Goal: Task Accomplishment & Management: Complete application form

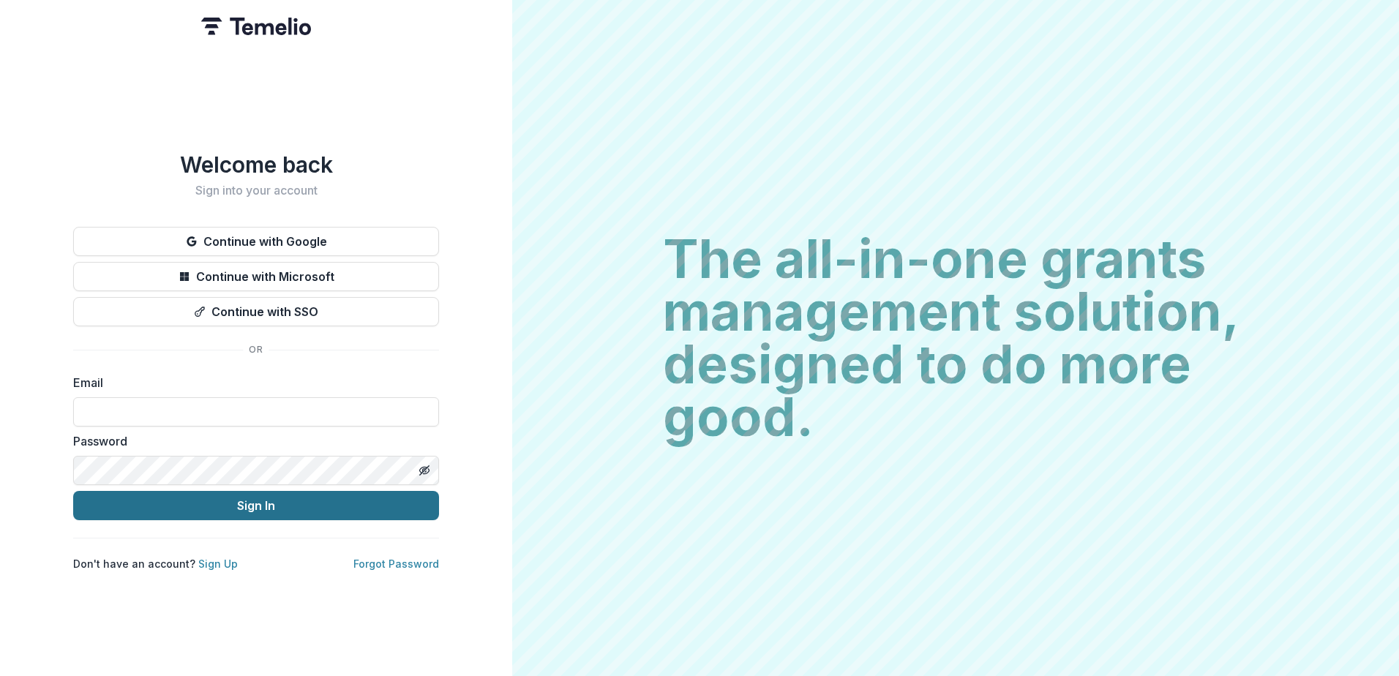
type input "**********"
click at [239, 498] on button "Sign In" at bounding box center [256, 505] width 366 height 29
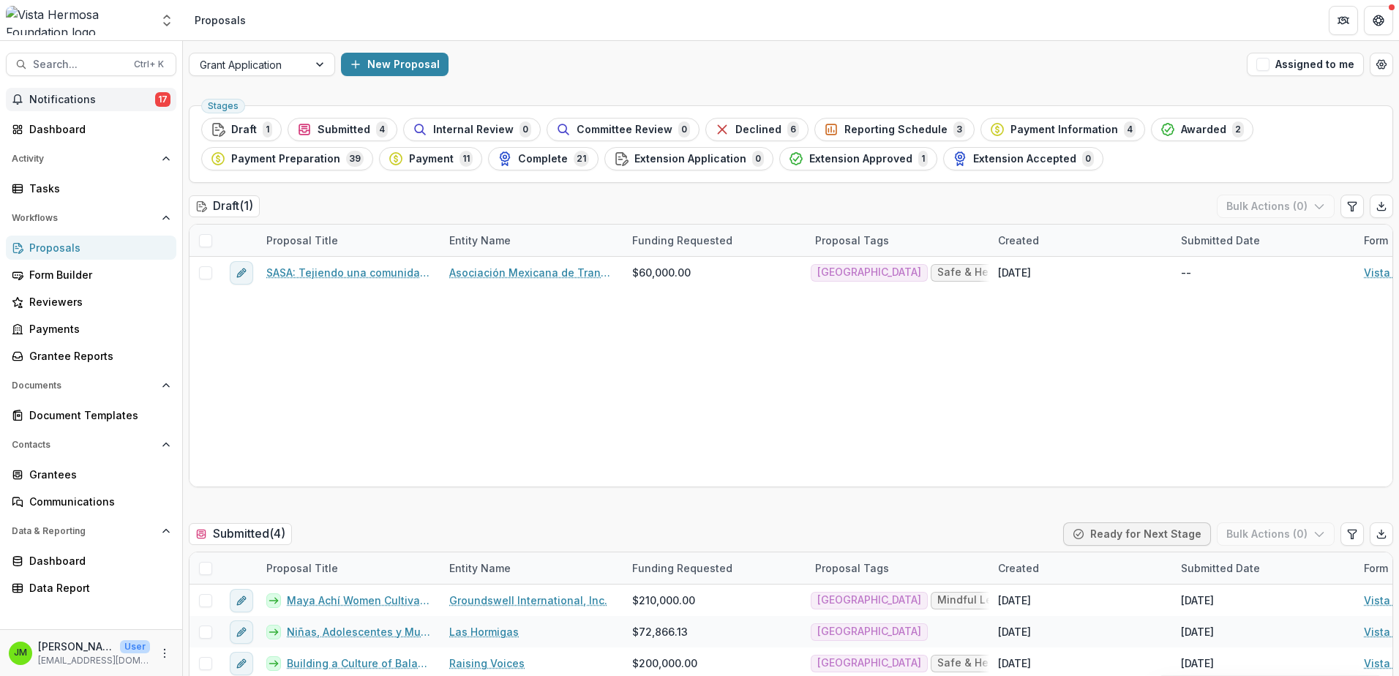
click at [108, 102] on span "Notifications" at bounding box center [92, 100] width 126 height 12
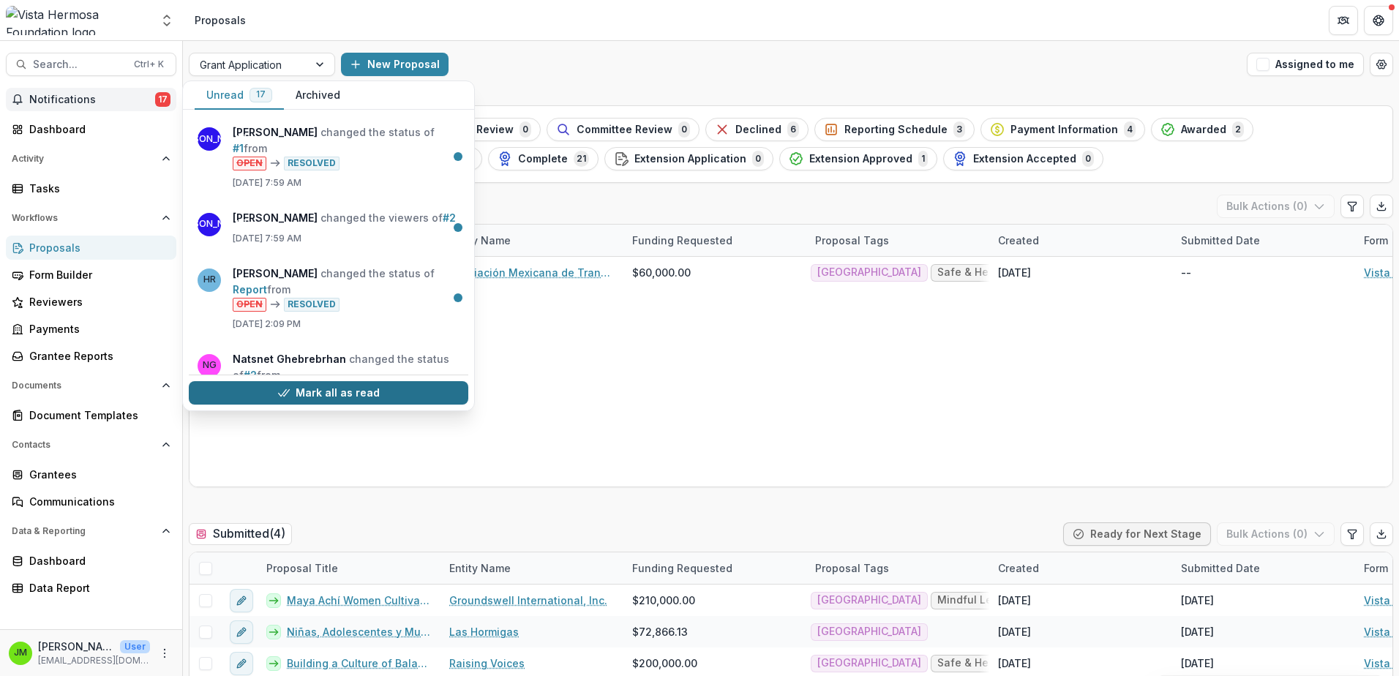
click at [304, 394] on button "Mark all as read" at bounding box center [328, 392] width 279 height 23
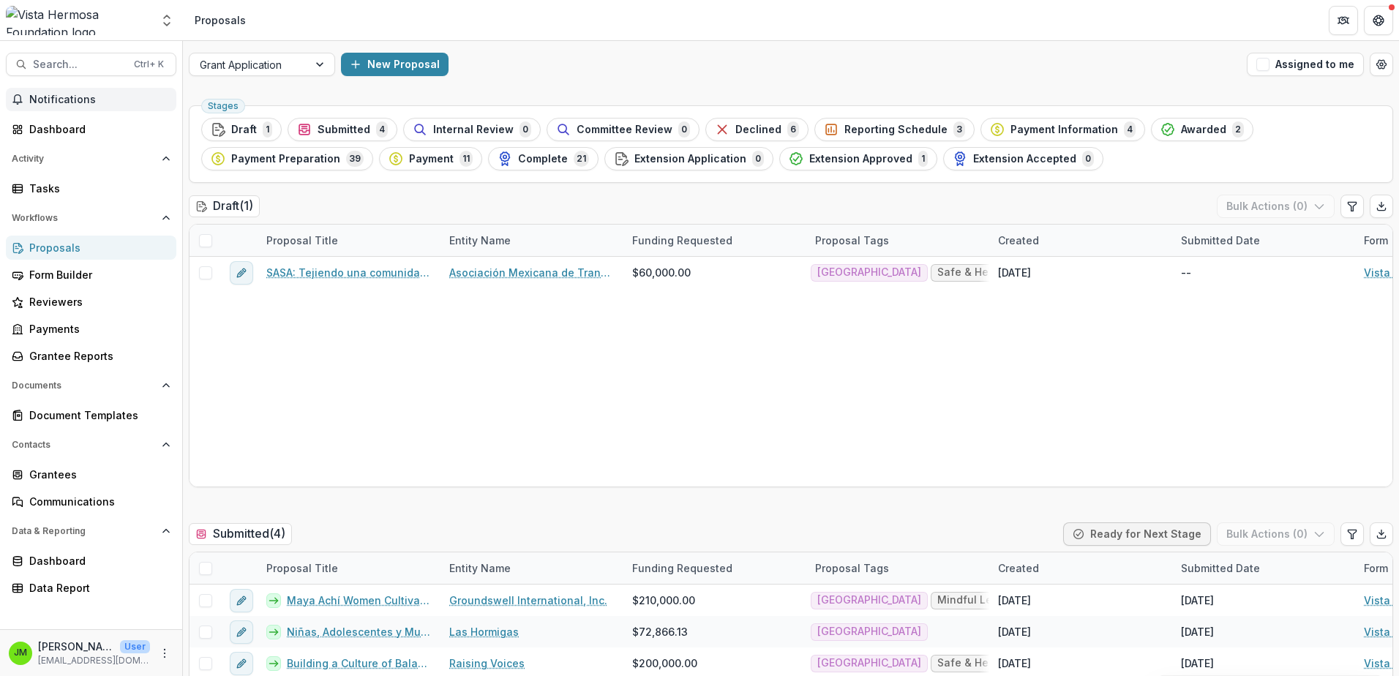
click at [669, 53] on div "New Proposal" at bounding box center [791, 64] width 900 height 23
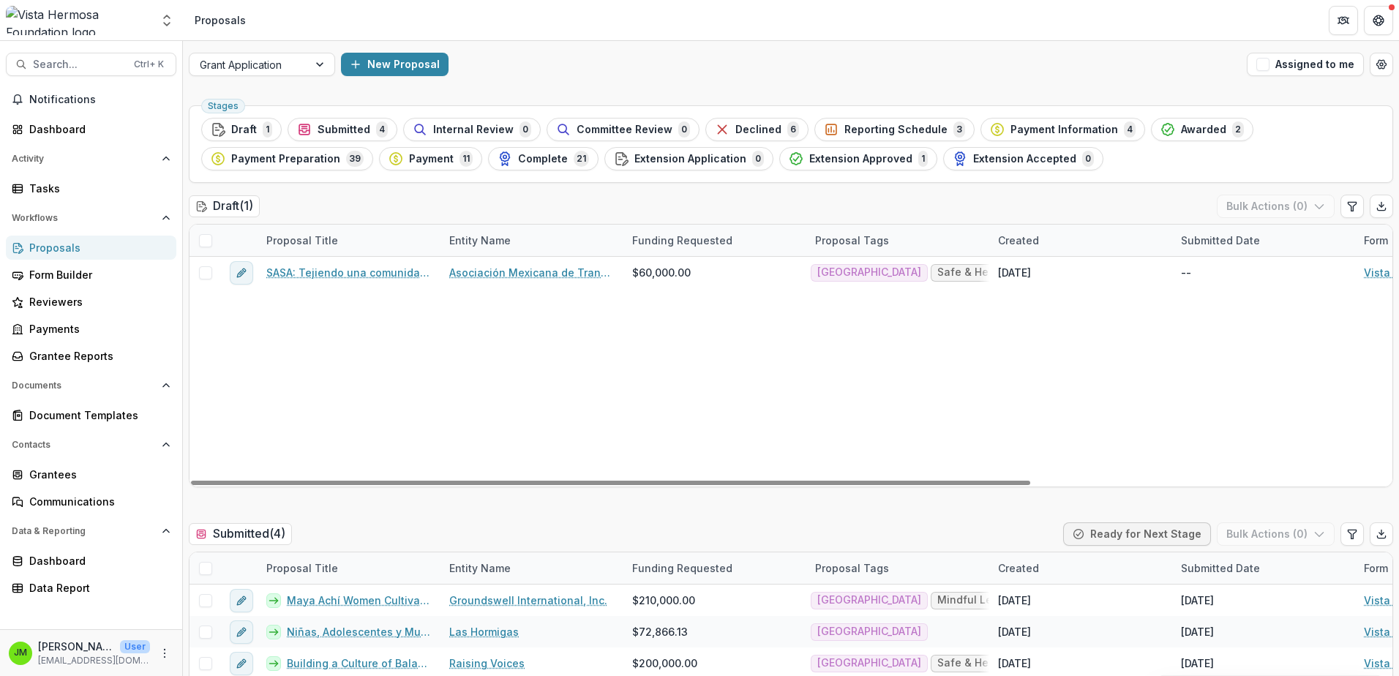
scroll to position [146, 0]
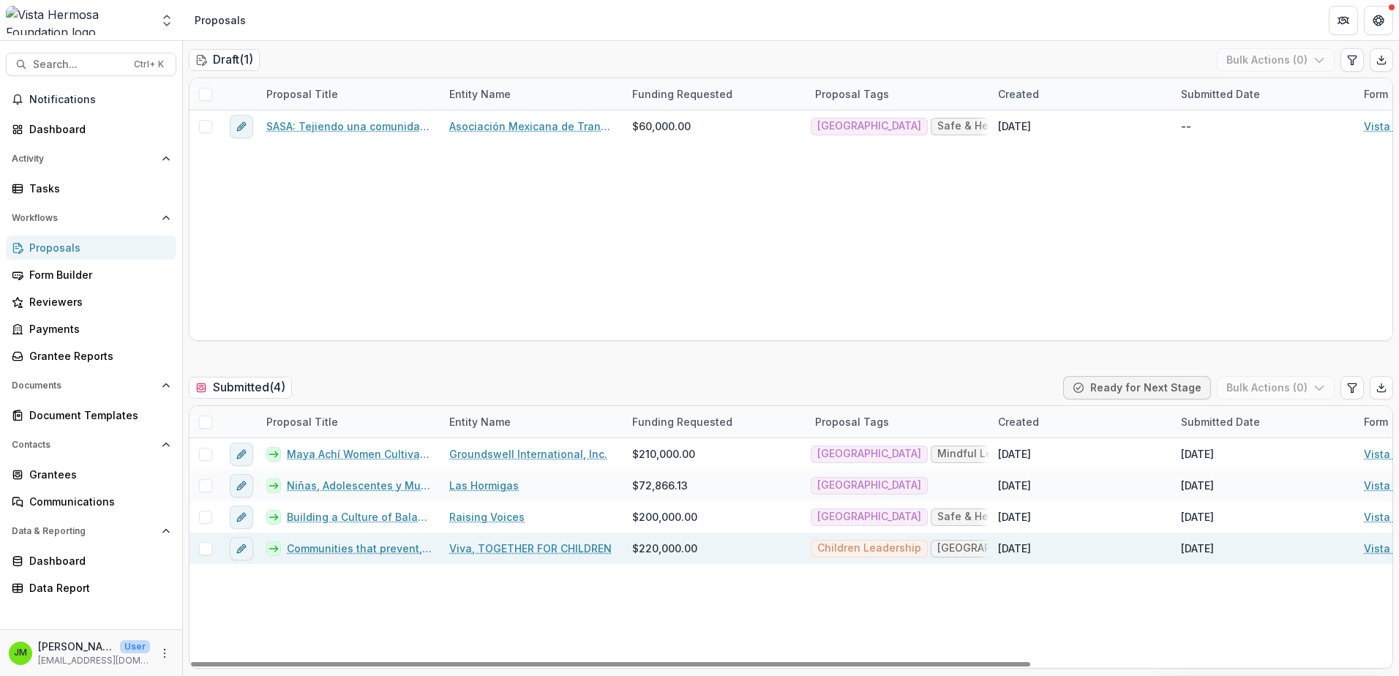
click at [361, 546] on link "Communities that prevent, protect and heal" at bounding box center [359, 548] width 145 height 15
